Goal: Transaction & Acquisition: Purchase product/service

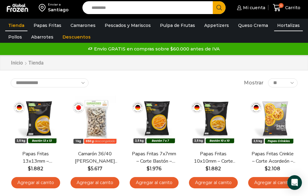
click at [283, 27] on link "Hortalizas" at bounding box center [288, 26] width 29 height 12
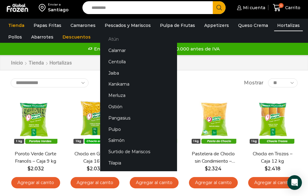
click at [115, 41] on link "Atún" at bounding box center [138, 39] width 77 height 11
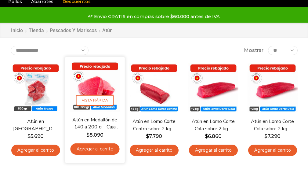
scroll to position [47, 0]
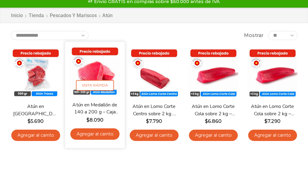
click at [105, 134] on link "Agregar al carrito" at bounding box center [94, 133] width 49 height 11
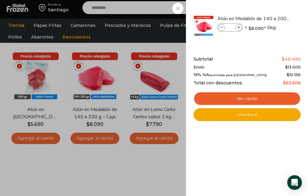
scroll to position [0, 0]
click at [239, 29] on icon at bounding box center [238, 27] width 3 height 3
type input "*"
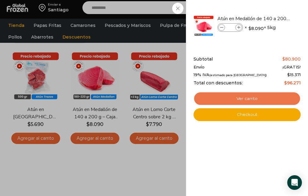
click at [248, 97] on link "Ver carrito" at bounding box center [246, 99] width 107 height 14
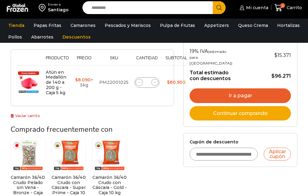
scroll to position [124, 0]
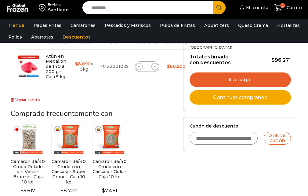
click at [244, 86] on link "Ir a pagar" at bounding box center [239, 79] width 101 height 15
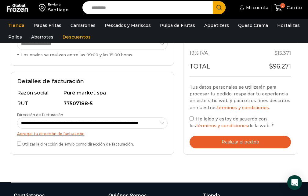
scroll to position [147, 0]
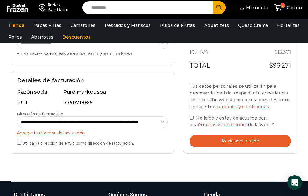
click at [190, 117] on div "Tu pedido Product Atún en Medallón de 140 a 200 g - Caja 5 kg Atún en Medallón …" at bounding box center [240, 54] width 114 height 200
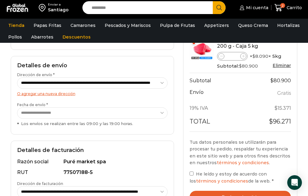
scroll to position [80, 0]
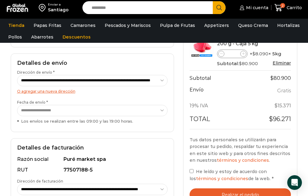
click at [218, 194] on button "Realizar el pedido" at bounding box center [239, 194] width 101 height 13
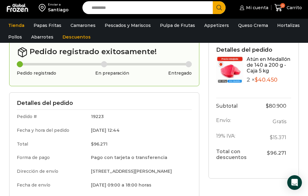
scroll to position [172, 0]
